Goal: Task Accomplishment & Management: Use online tool/utility

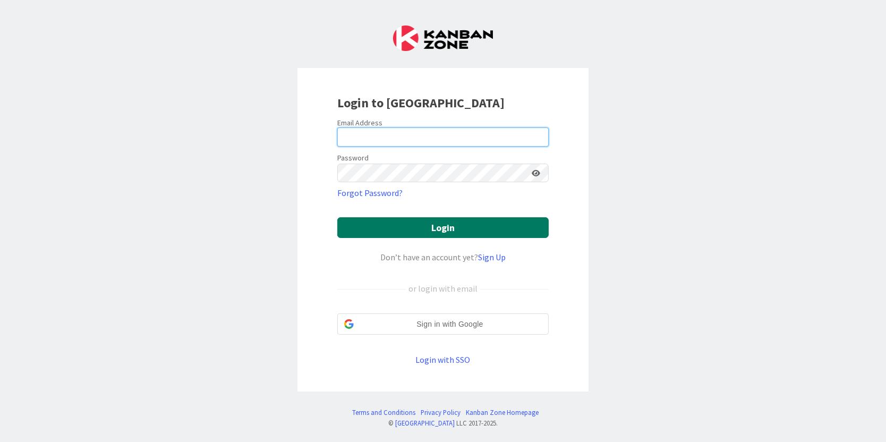
type input "[PERSON_NAME][EMAIL_ADDRESS][PERSON_NAME][DOMAIN_NAME]"
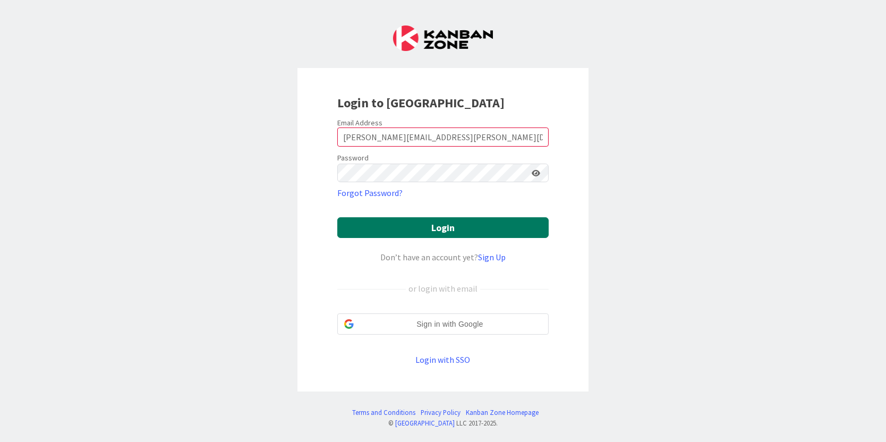
click at [437, 220] on button "Login" at bounding box center [442, 227] width 211 height 21
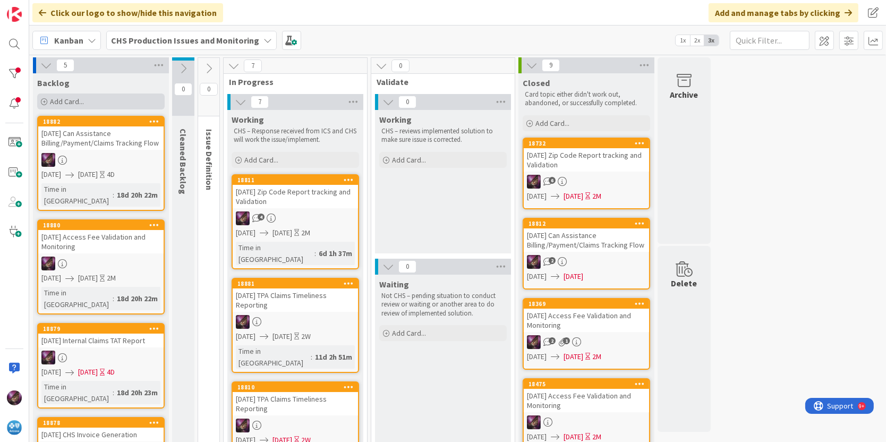
click at [68, 103] on span "Add Card..." at bounding box center [67, 102] width 34 height 10
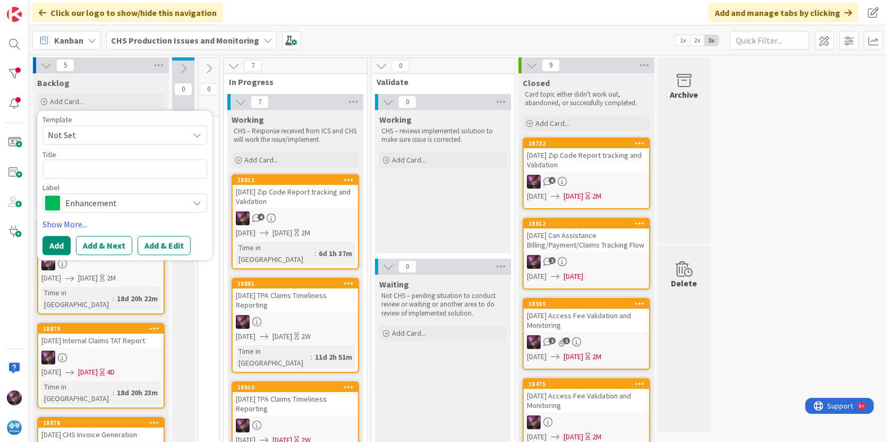
type textarea "I"
type textarea "x"
type textarea "IN"
type textarea "x"
type textarea "INC"
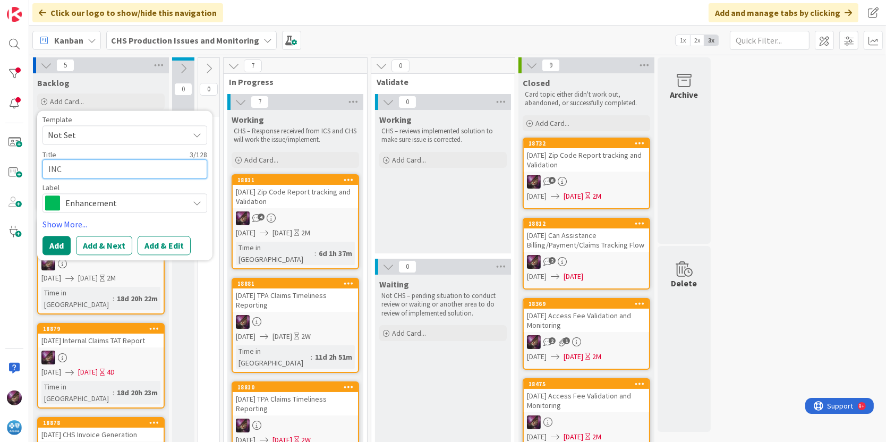
paste textarea "INC0315851"
type textarea "x"
type textarea "INCINC0315851"
click at [156, 243] on button "Add & Edit" at bounding box center [164, 245] width 53 height 19
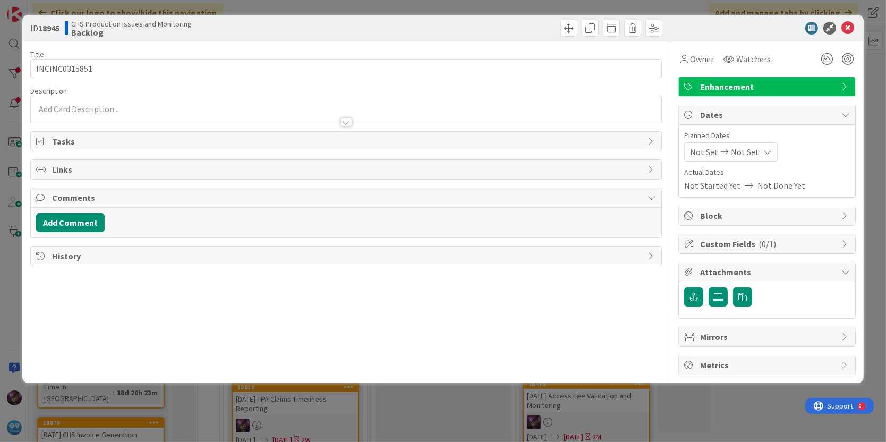
click at [705, 92] on span "Enhancement" at bounding box center [768, 86] width 136 height 13
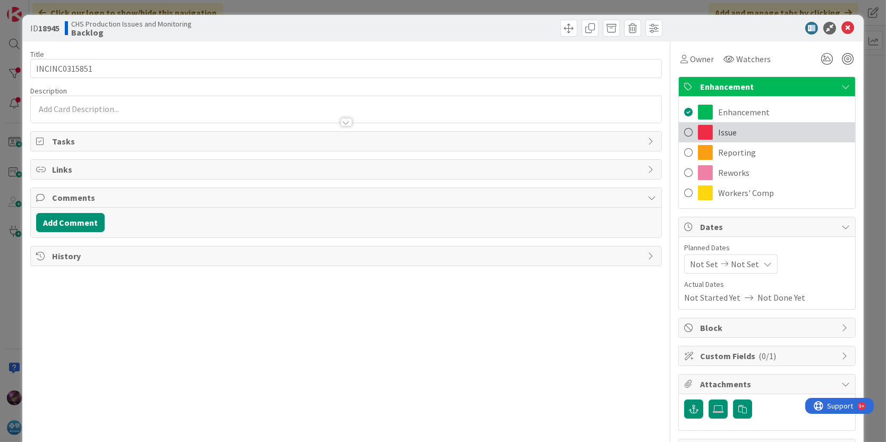
click at [684, 130] on span at bounding box center [688, 132] width 8 height 16
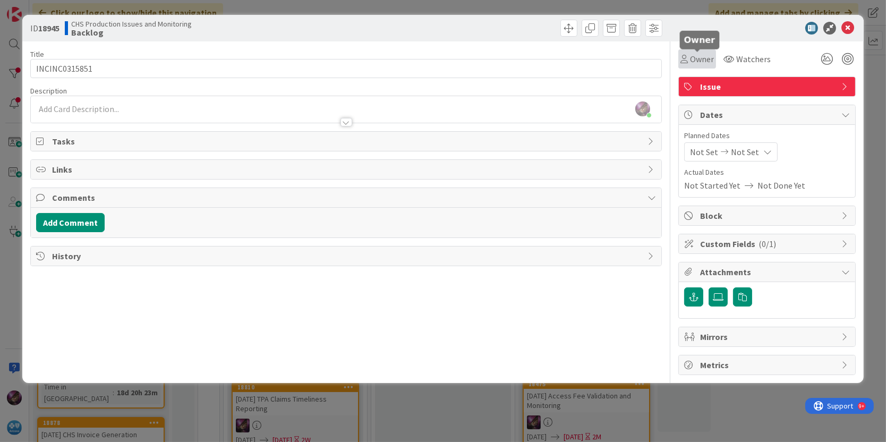
click at [690, 59] on div "Owner" at bounding box center [696, 59] width 33 height 13
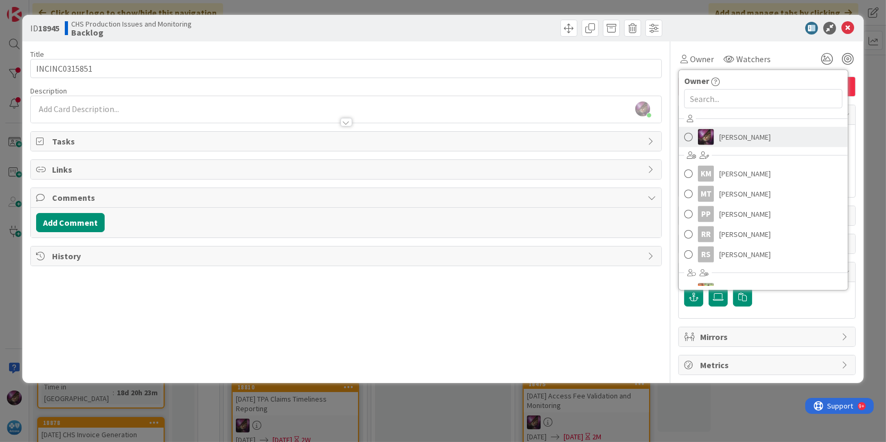
click at [731, 135] on span "[PERSON_NAME]" at bounding box center [745, 137] width 52 height 16
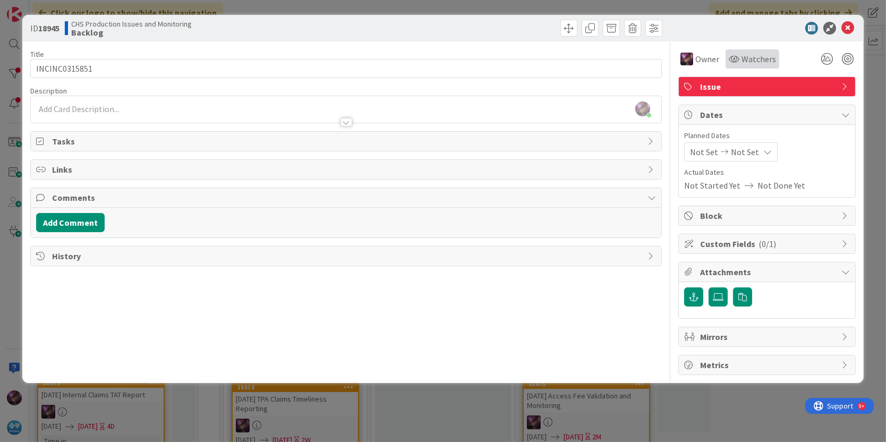
click at [755, 53] on span "Watchers" at bounding box center [758, 59] width 35 height 13
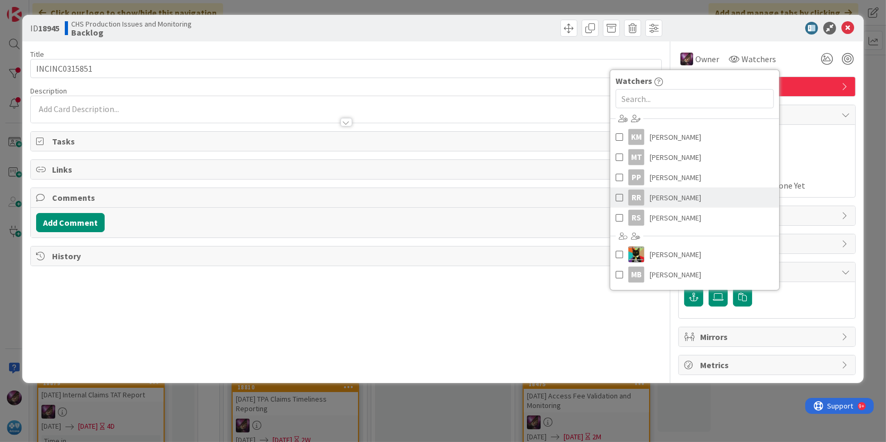
click at [672, 198] on span "[PERSON_NAME]" at bounding box center [676, 198] width 52 height 16
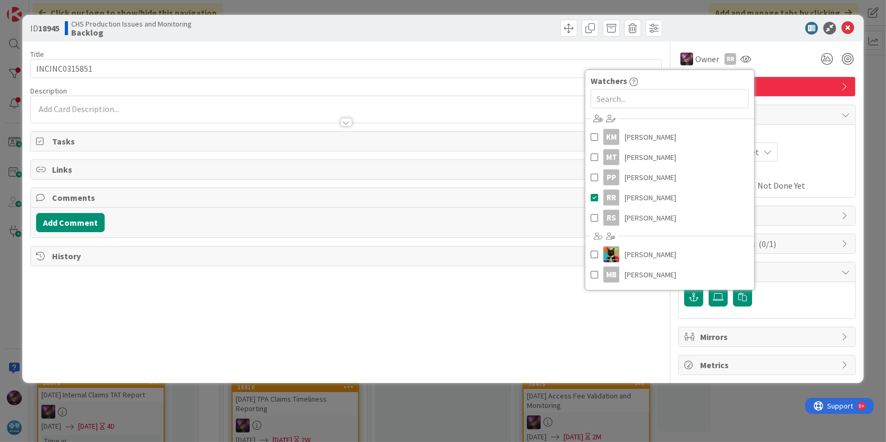
click at [752, 38] on div "ID 18945 CHS Production Issues and Monitoring Backlog" at bounding box center [443, 28] width 842 height 27
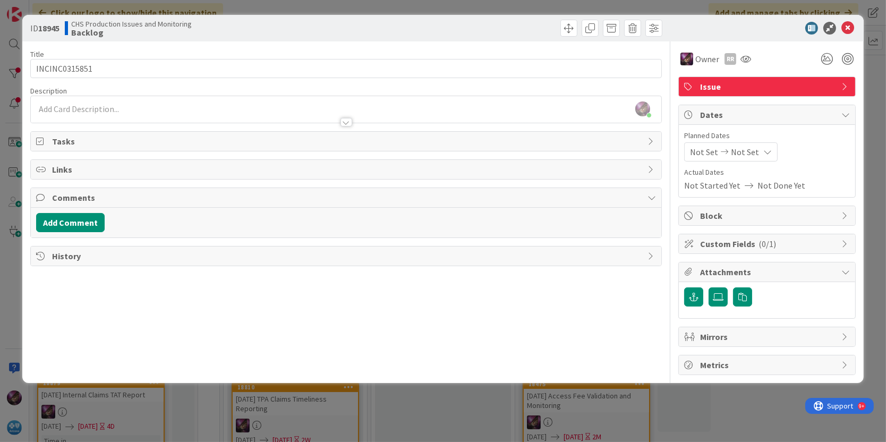
click at [79, 109] on div "[PERSON_NAME] just joined" at bounding box center [346, 109] width 631 height 27
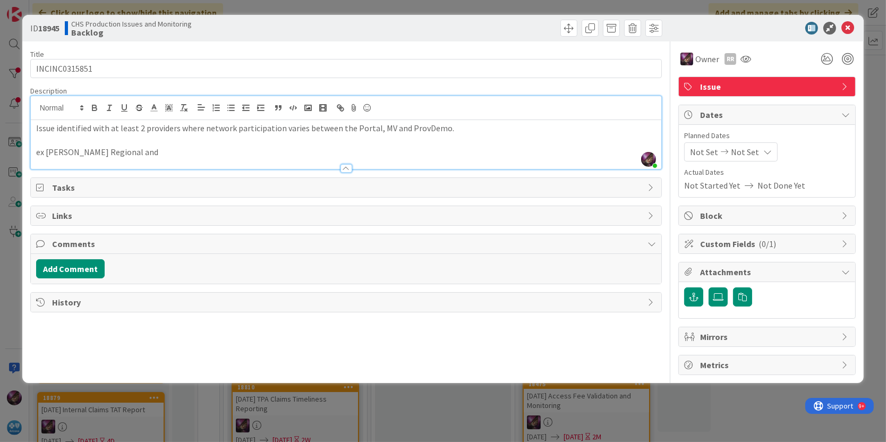
click at [158, 151] on p "ex [PERSON_NAME] Regional and" at bounding box center [346, 152] width 620 height 12
click at [256, 144] on p at bounding box center [346, 140] width 620 height 12
click at [715, 270] on span "Attachments" at bounding box center [768, 272] width 136 height 13
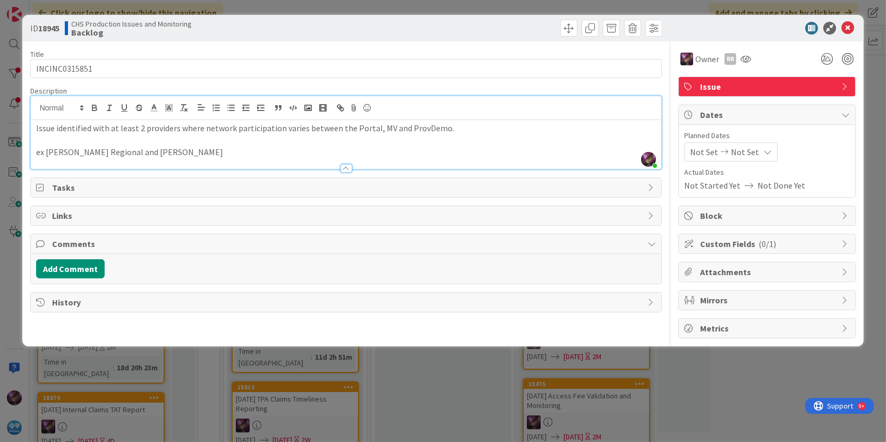
click at [715, 270] on span "Attachments" at bounding box center [768, 272] width 136 height 13
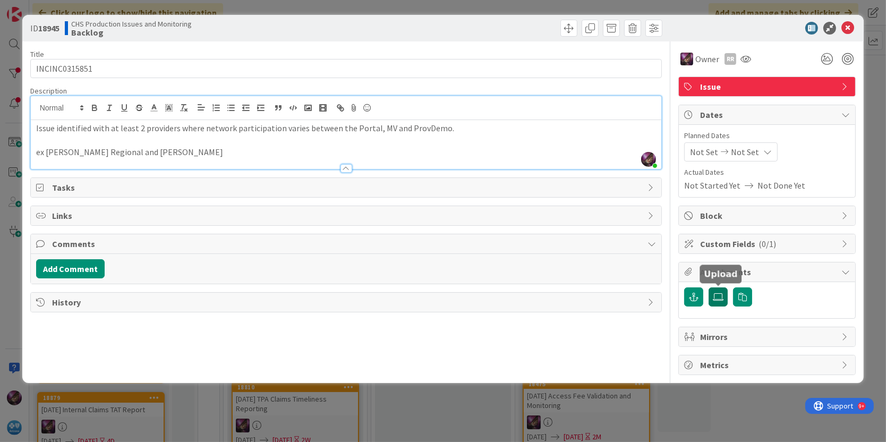
click at [716, 293] on icon at bounding box center [718, 297] width 11 height 8
click at [708, 287] on input "file" at bounding box center [708, 287] width 0 height 0
click at [713, 297] on icon at bounding box center [718, 297] width 11 height 8
click at [708, 287] on input "file" at bounding box center [708, 287] width 0 height 0
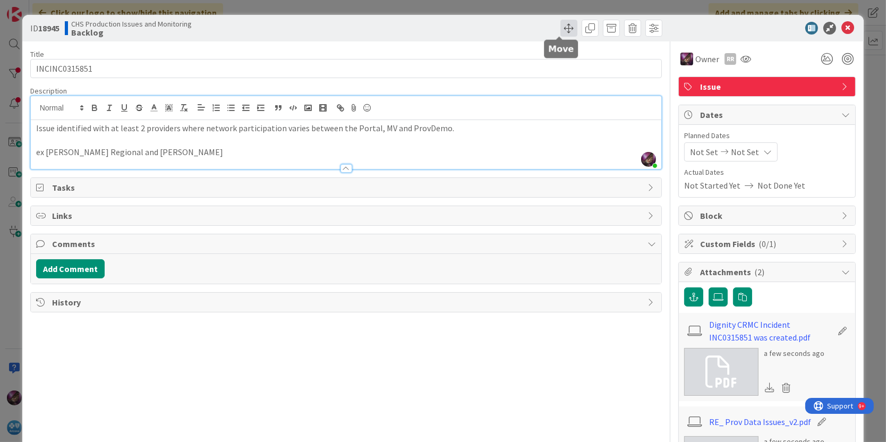
click at [563, 33] on span at bounding box center [568, 28] width 17 height 17
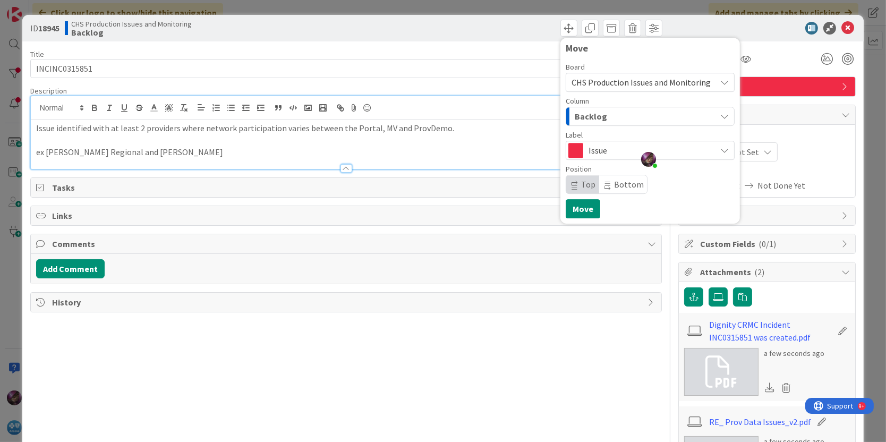
click at [581, 115] on span "Backlog" at bounding box center [591, 116] width 32 height 14
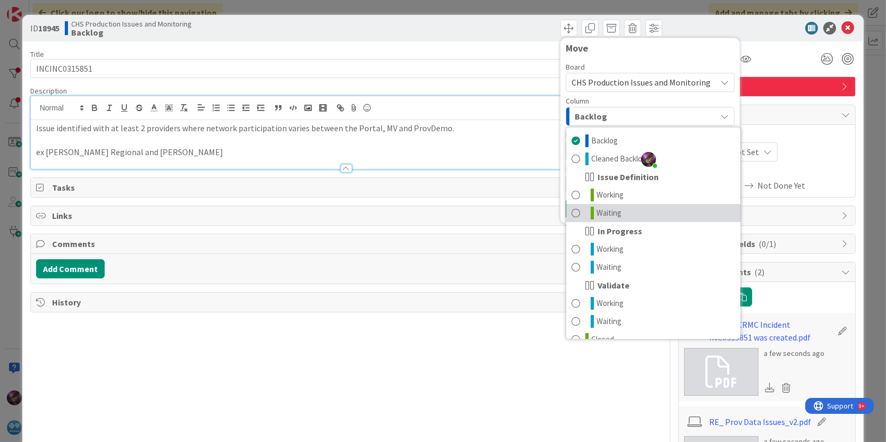
click at [596, 209] on span "Waiting" at bounding box center [608, 213] width 25 height 13
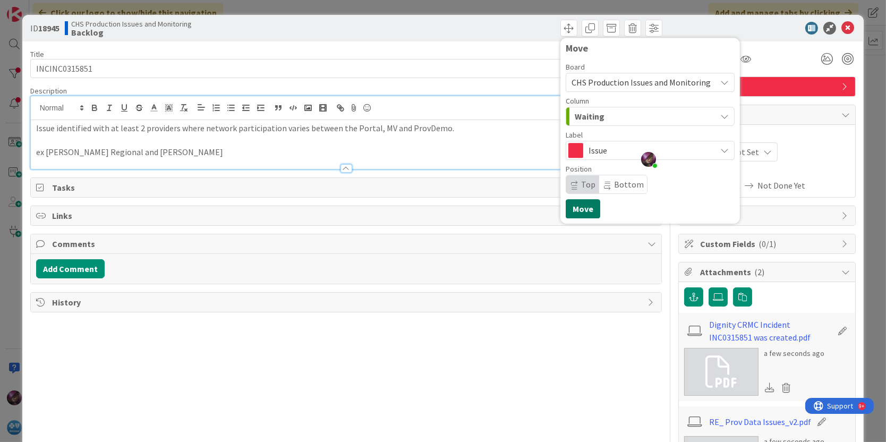
click at [566, 208] on button "Move" at bounding box center [583, 208] width 35 height 19
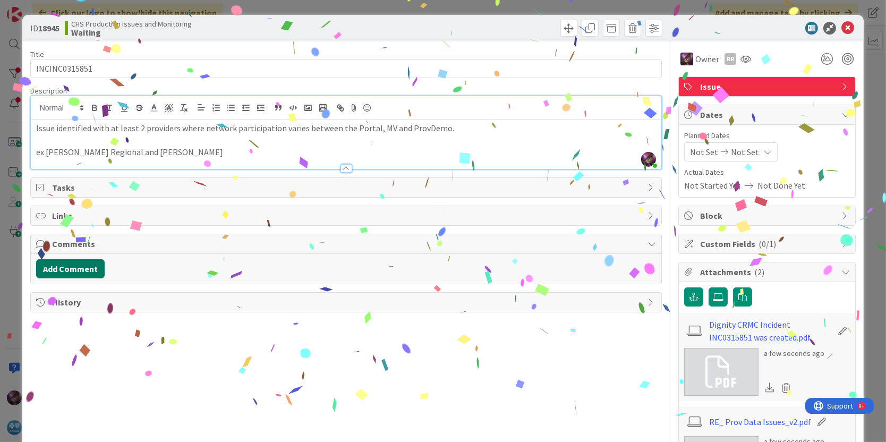
click at [59, 268] on button "Add Comment" at bounding box center [70, 268] width 69 height 19
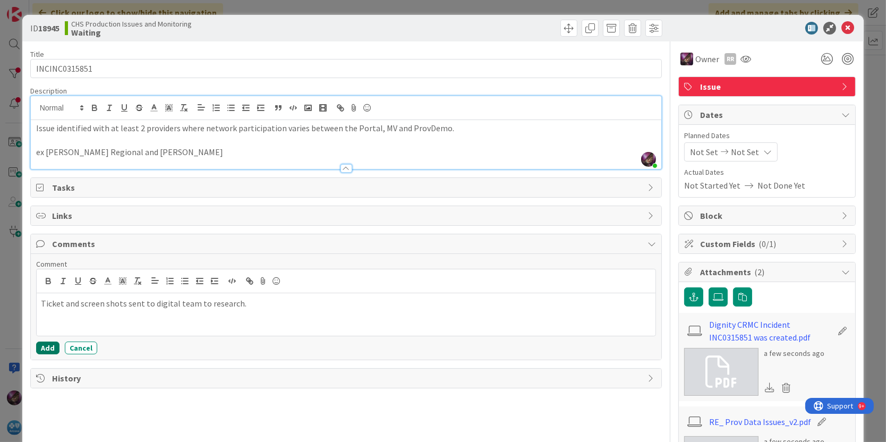
click at [40, 344] on button "Add" at bounding box center [47, 347] width 23 height 13
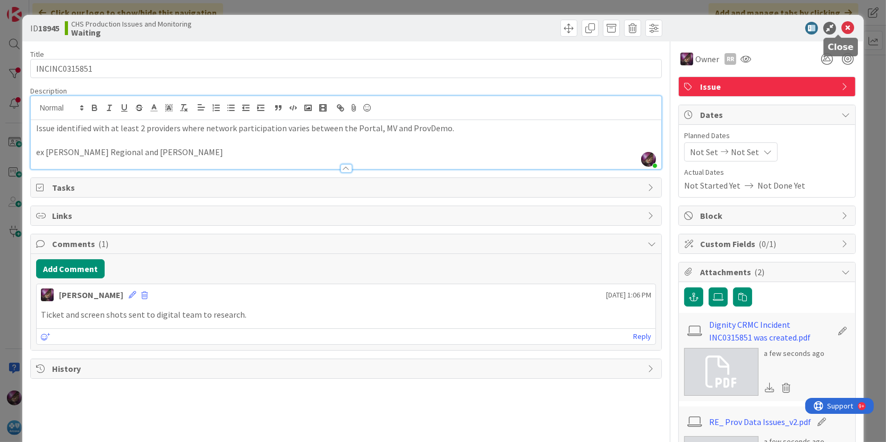
click at [841, 30] on icon at bounding box center [847, 28] width 13 height 13
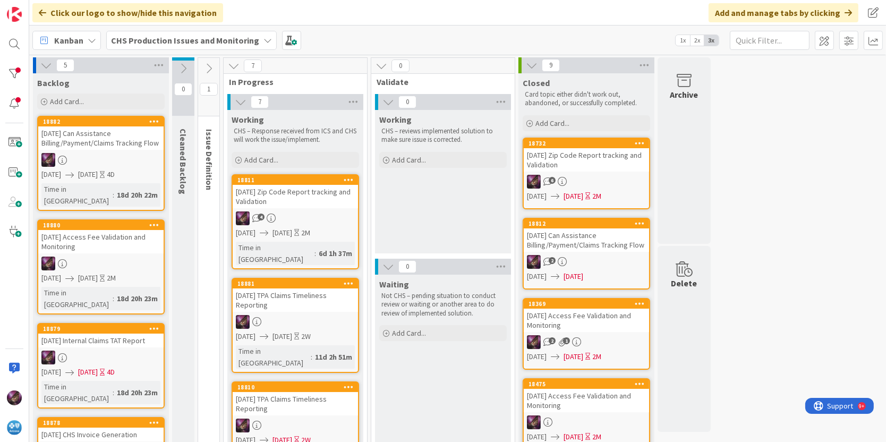
click at [208, 75] on button at bounding box center [208, 69] width 21 height 16
